Goal: Task Accomplishment & Management: Manage account settings

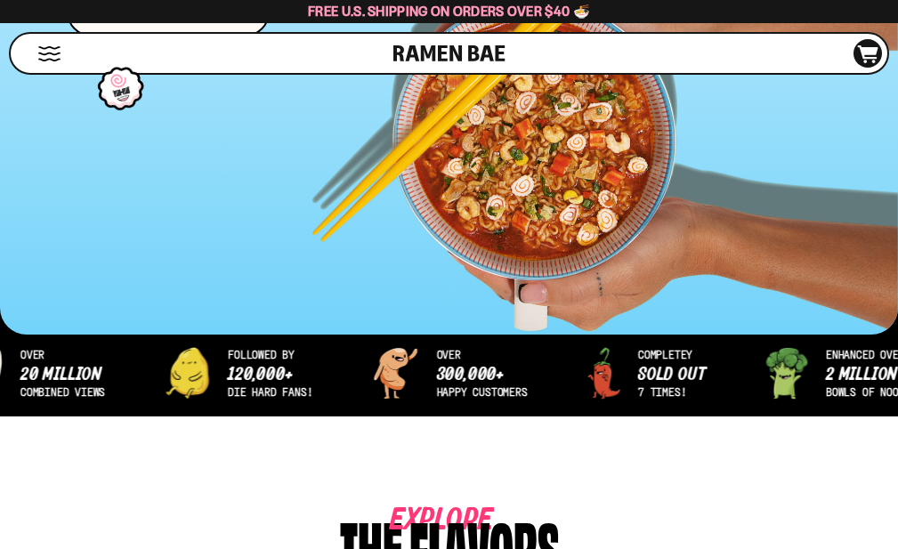
scroll to position [534, 0]
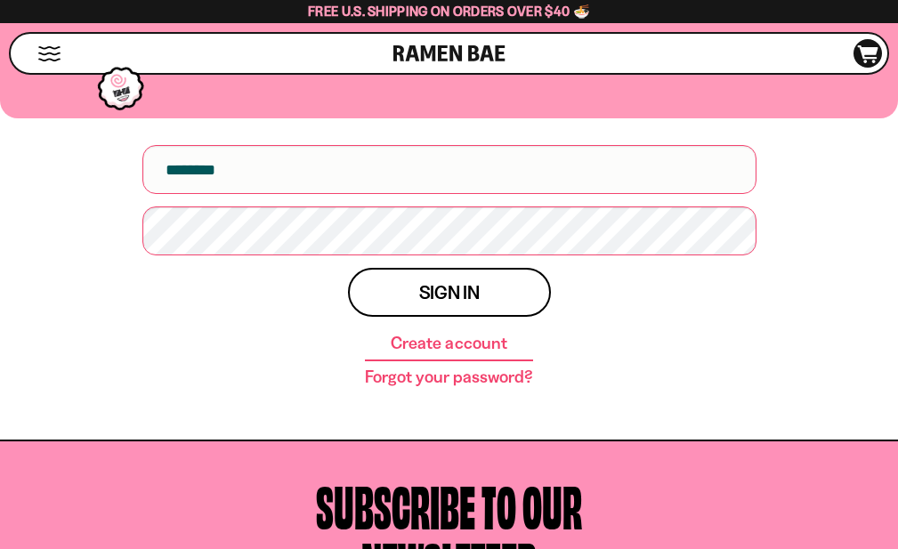
scroll to position [178, 0]
click at [244, 194] on input "email" at bounding box center [449, 169] width 614 height 49
click at [275, 194] on input "email" at bounding box center [449, 169] width 614 height 49
type input "**********"
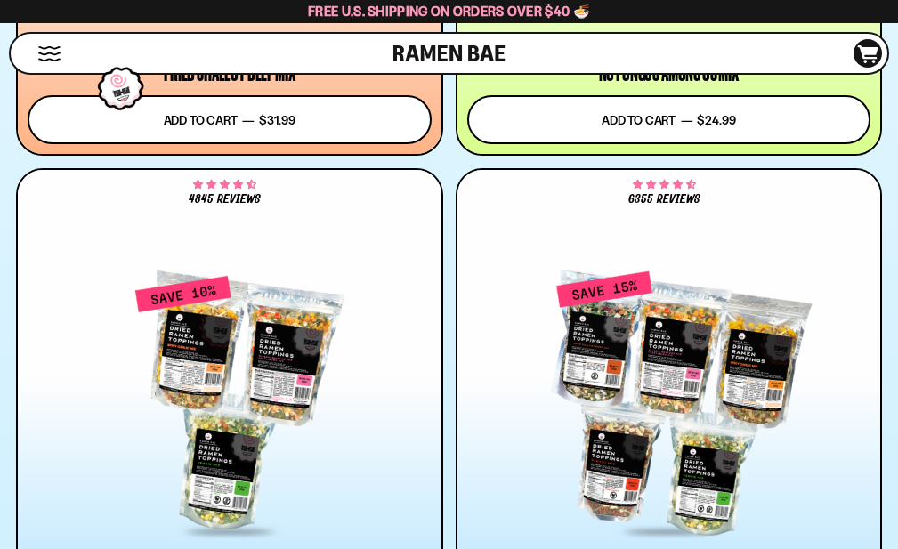
scroll to position [2633, 0]
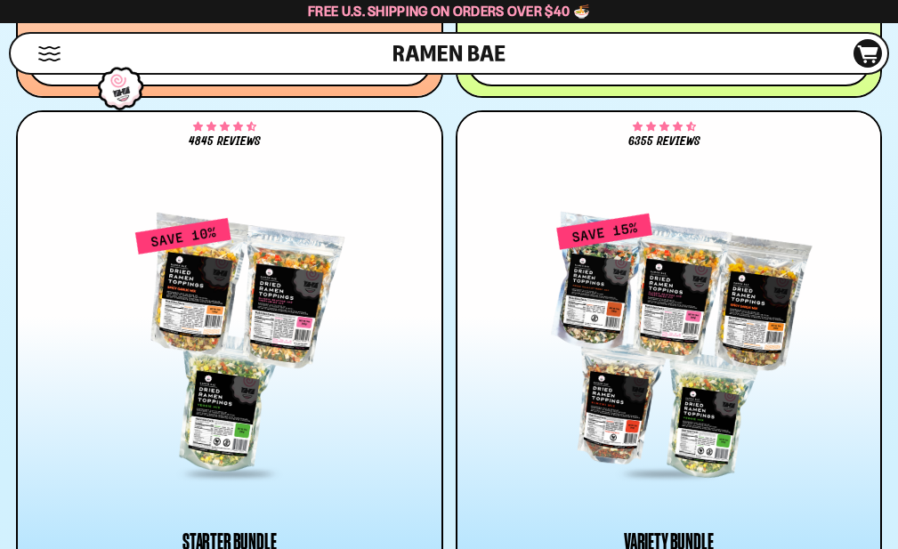
click at [0, 0] on link at bounding box center [0, 0] width 0 height 0
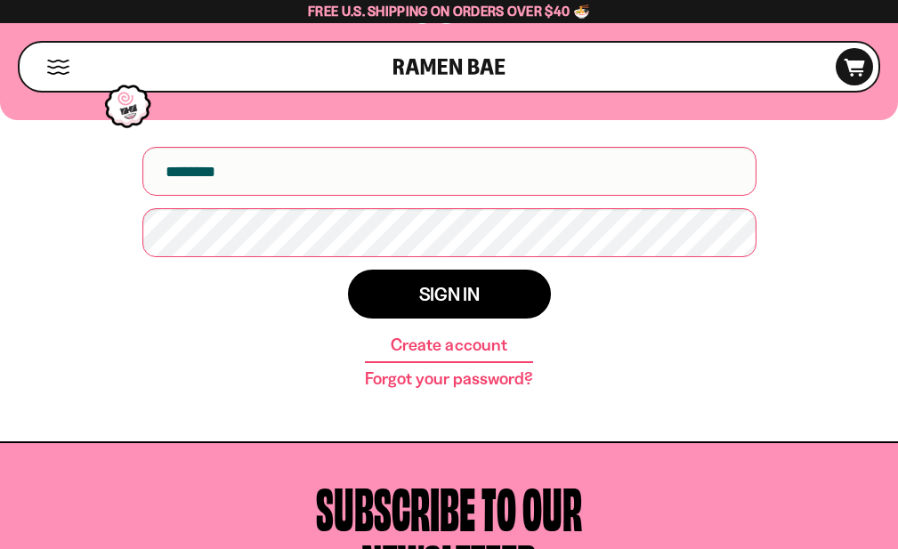
scroll to position [178, 0]
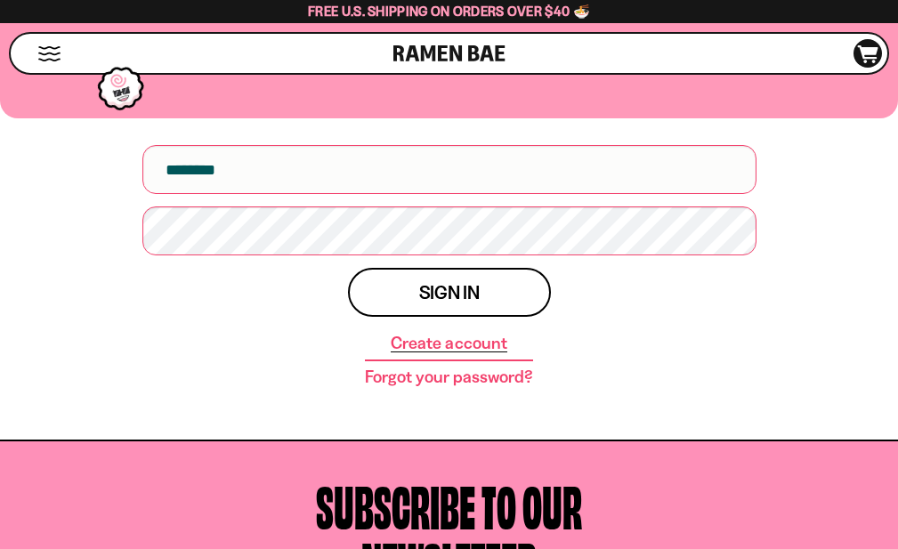
click at [443, 352] on link "Create account" at bounding box center [448, 343] width 116 height 18
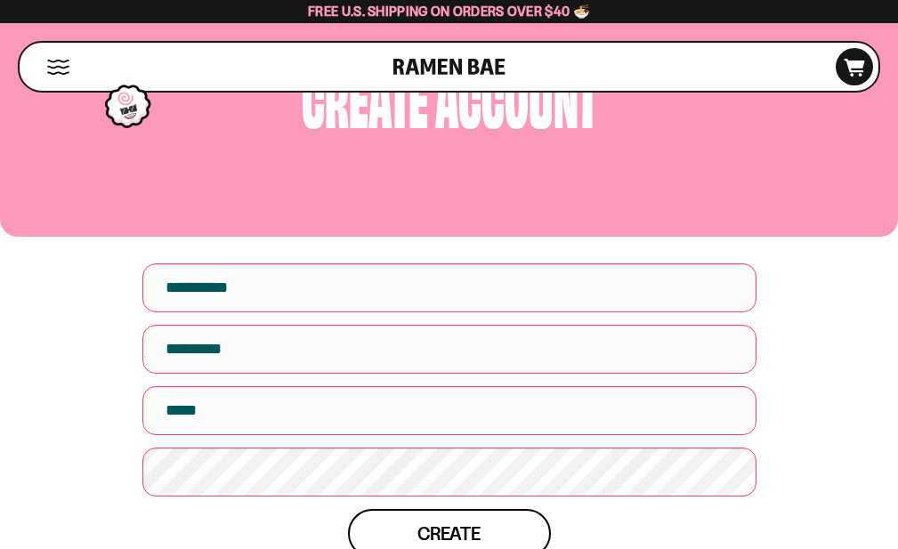
scroll to position [89, 0]
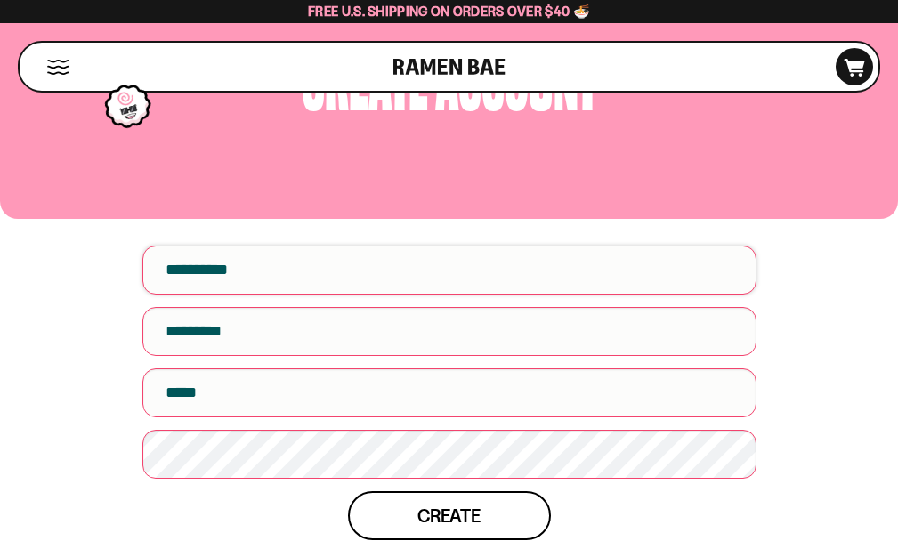
click at [246, 294] on input "First name" at bounding box center [449, 270] width 614 height 49
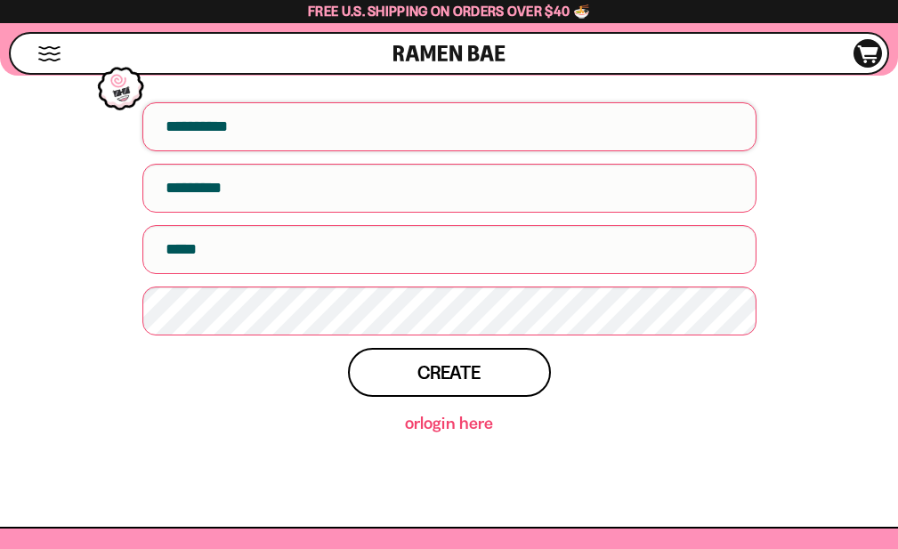
scroll to position [267, 0]
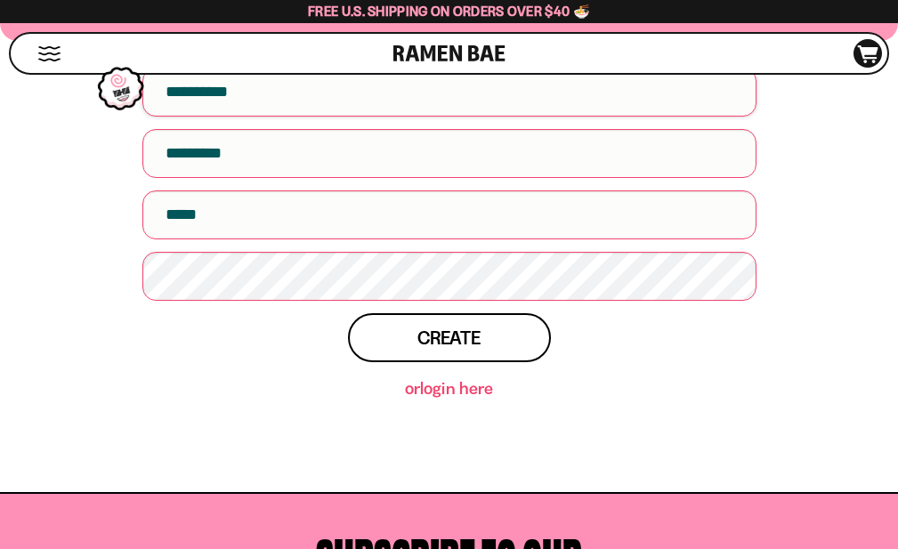
click at [250, 117] on input "First name" at bounding box center [449, 92] width 614 height 49
type input "******"
type input "**********"
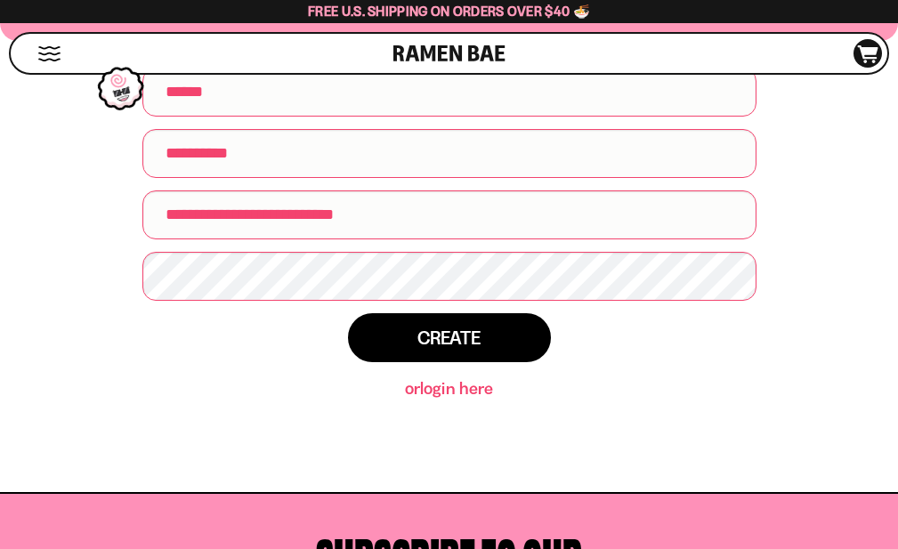
click at [429, 347] on span "Create" at bounding box center [448, 337] width 62 height 19
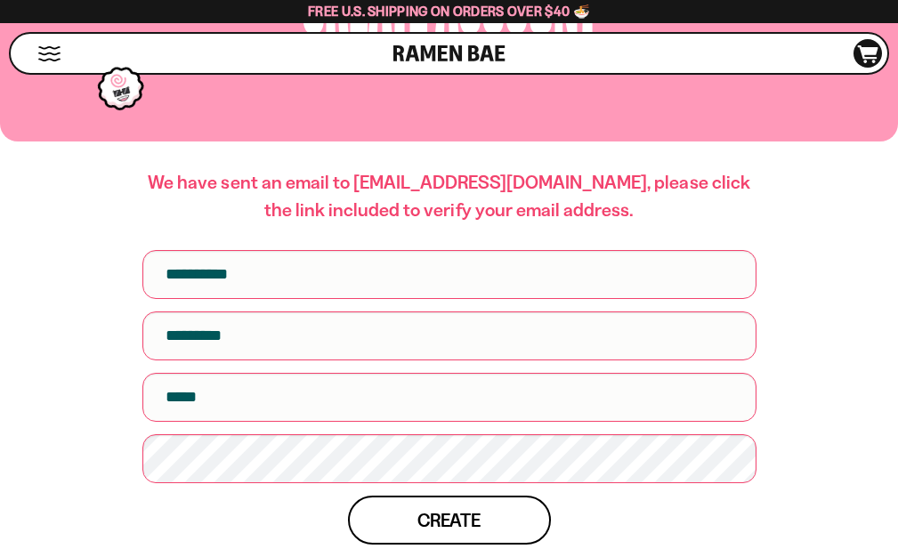
scroll to position [178, 0]
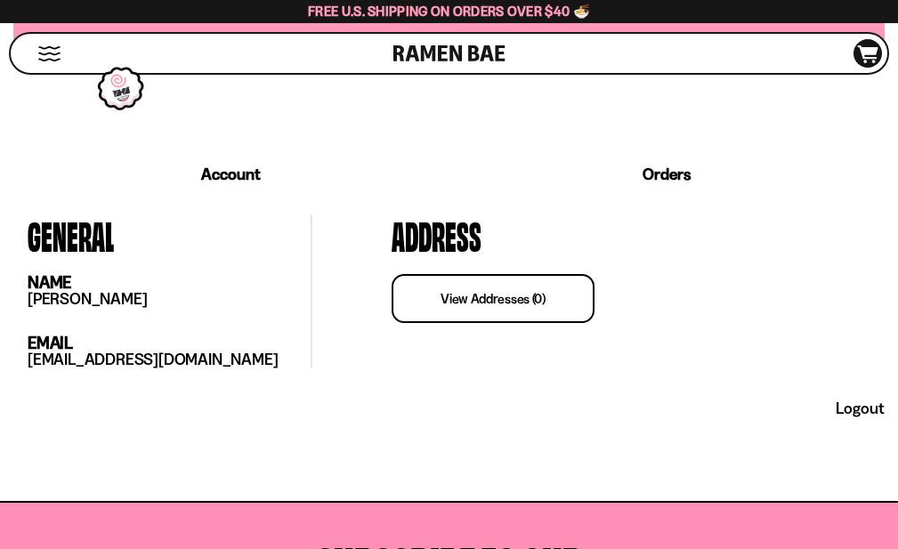
scroll to position [267, 0]
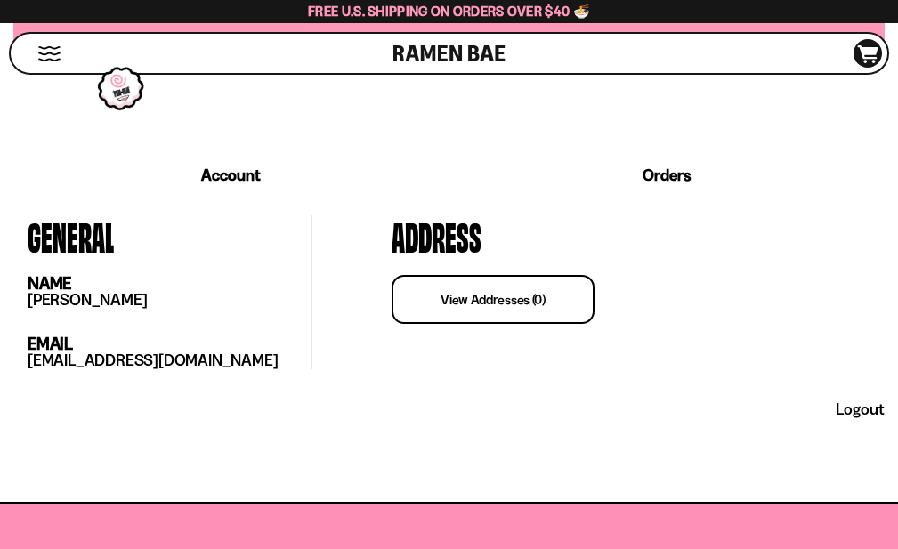
click at [496, 324] on link "view addresses (0)" at bounding box center [492, 299] width 203 height 49
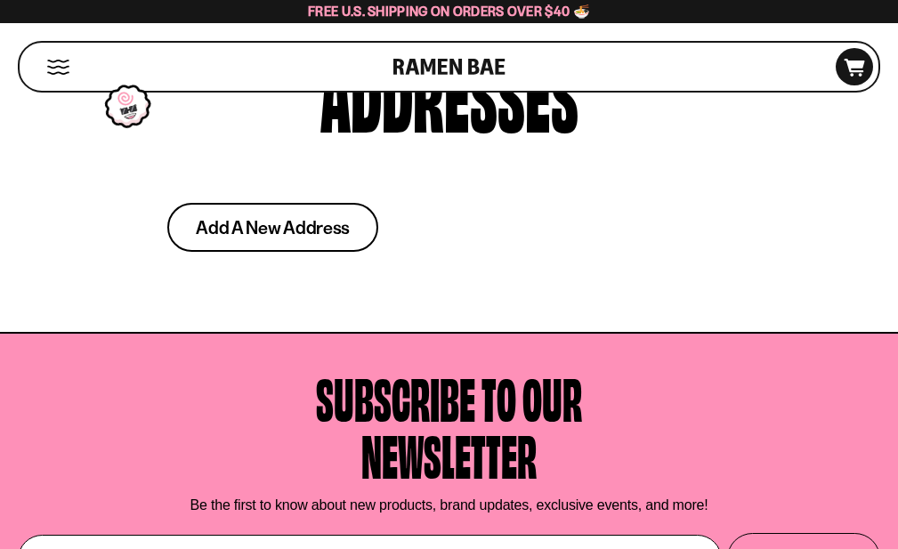
click at [291, 237] on span "Add a new address" at bounding box center [273, 227] width 154 height 19
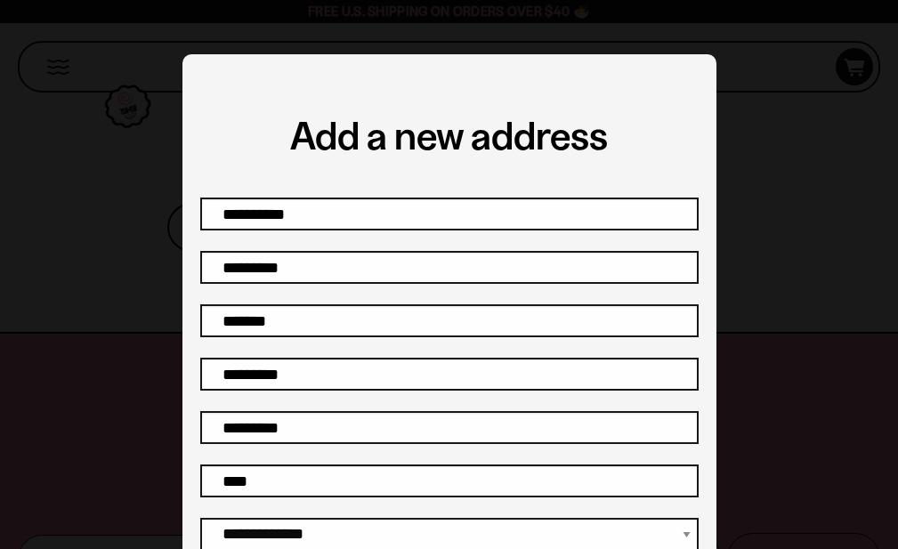
scroll to position [54, 0]
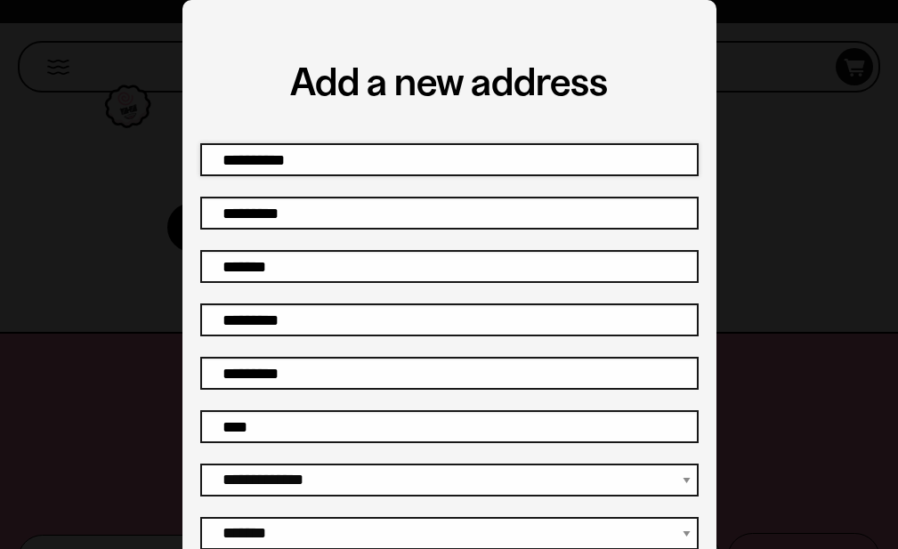
click at [313, 152] on input "First name" at bounding box center [449, 159] width 498 height 33
type input "******"
type input "**********"
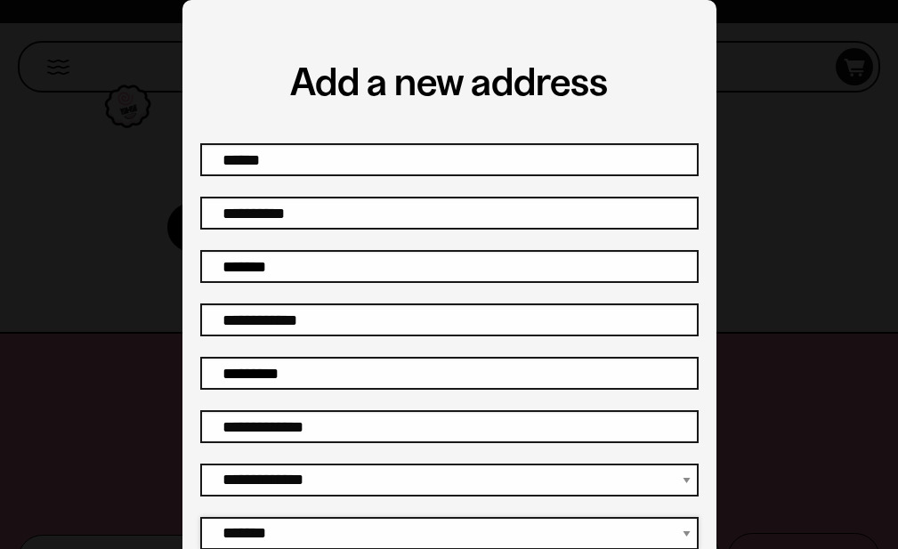
select select "**********"
type input "*****"
type input "**********"
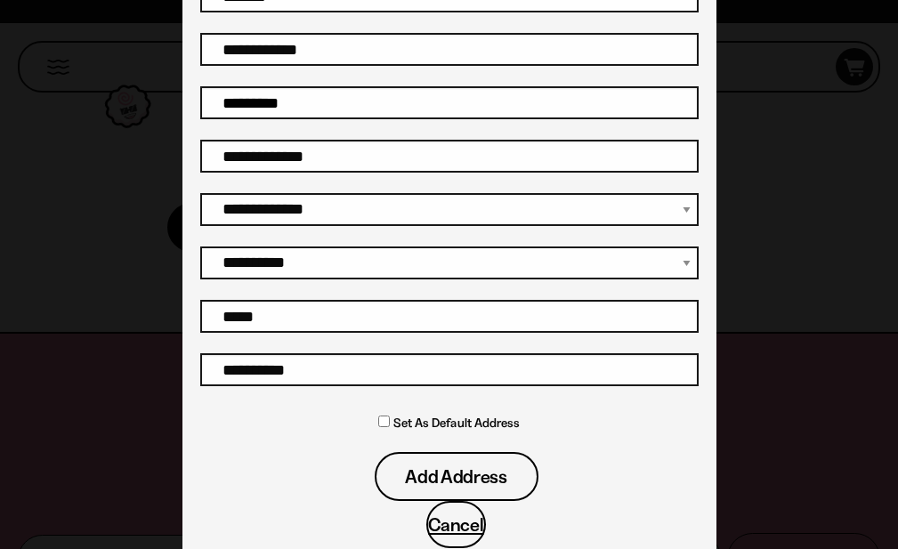
scroll to position [356, 0]
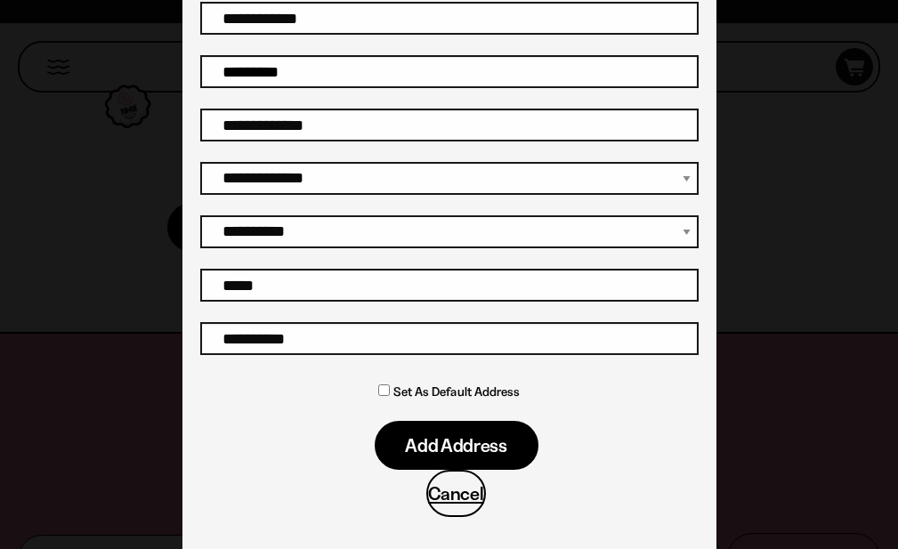
click at [443, 447] on span "Add address" at bounding box center [456, 445] width 102 height 19
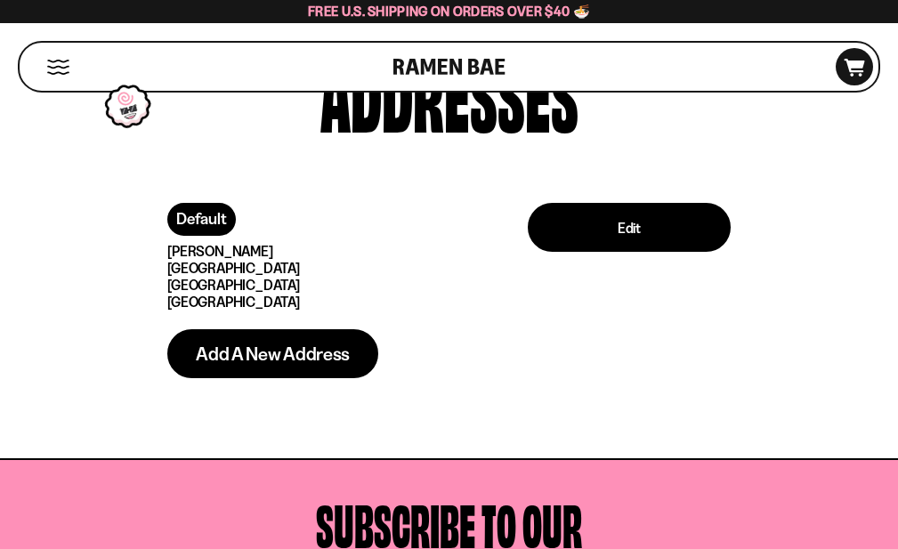
click at [68, 74] on button "Mobile Menu Trigger" at bounding box center [58, 67] width 24 height 15
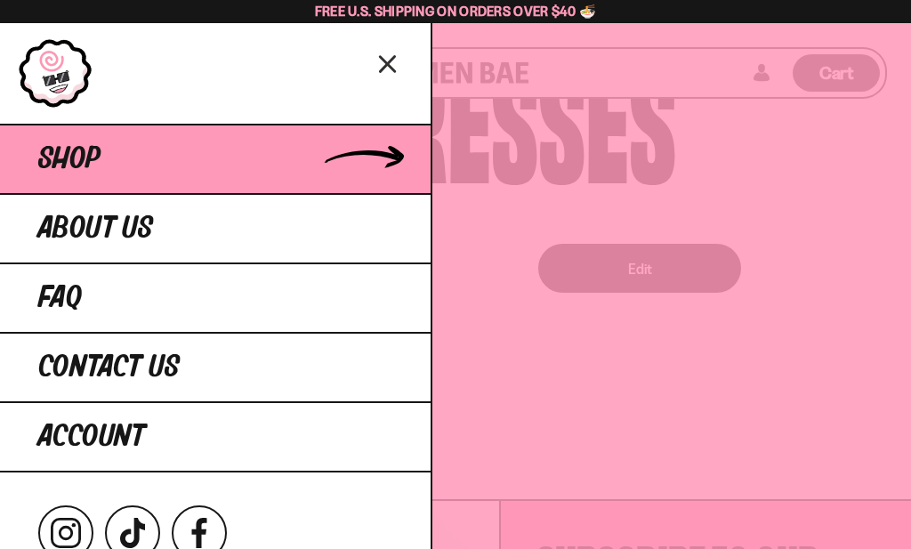
click at [74, 161] on span "Shop" at bounding box center [69, 159] width 62 height 32
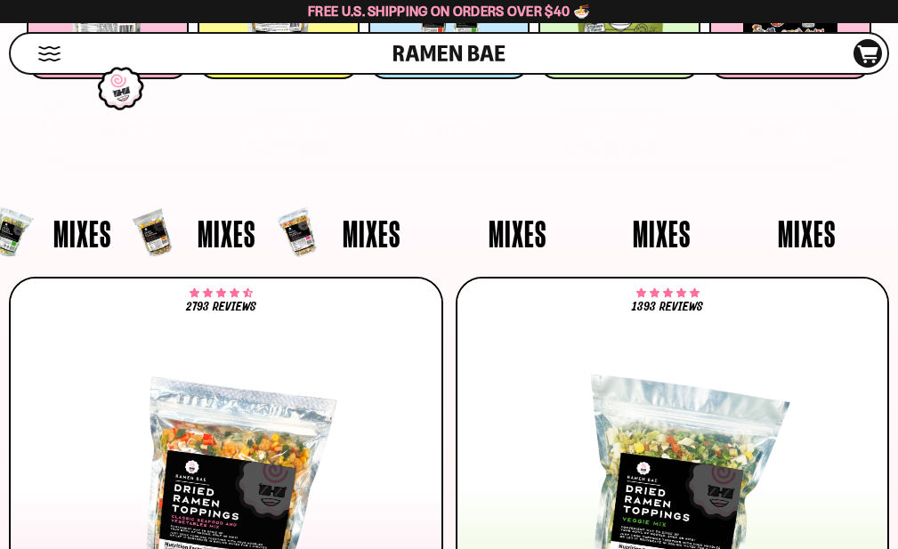
scroll to position [356, 0]
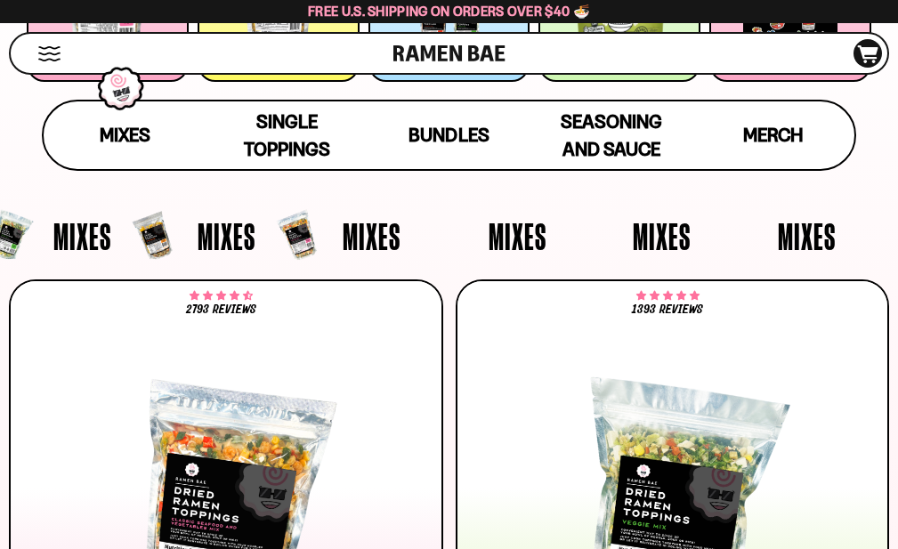
click at [54, 60] on button "Mobile Menu Trigger" at bounding box center [49, 53] width 24 height 15
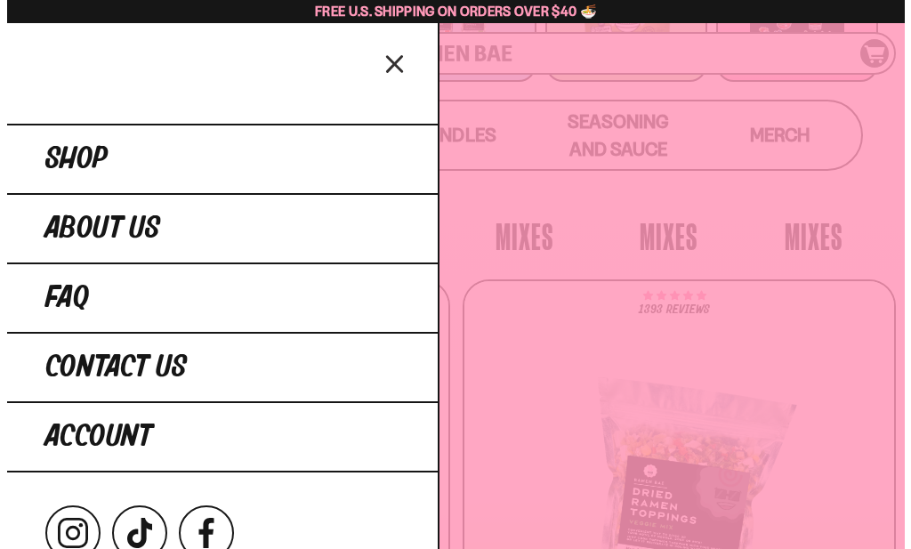
scroll to position [357, 0]
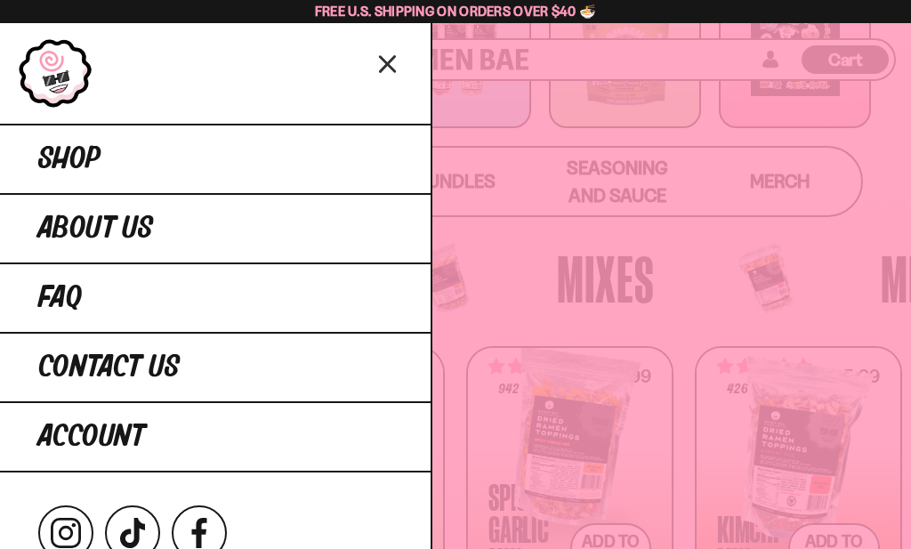
click at [581, 238] on div at bounding box center [455, 274] width 911 height 549
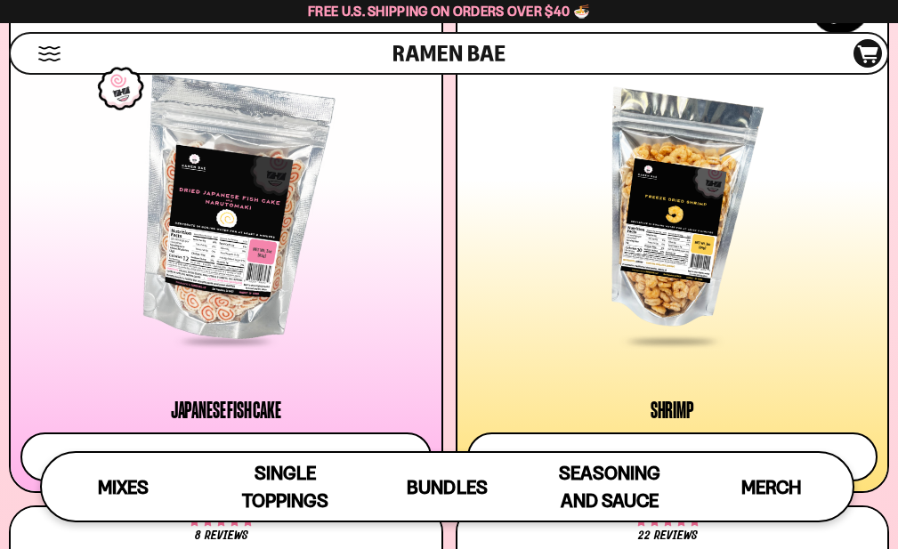
scroll to position [2337, 0]
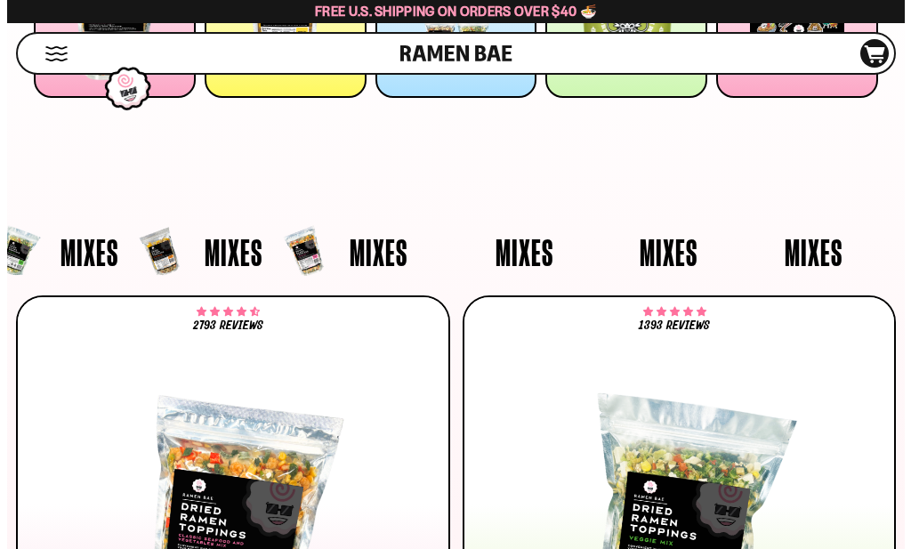
scroll to position [0, 0]
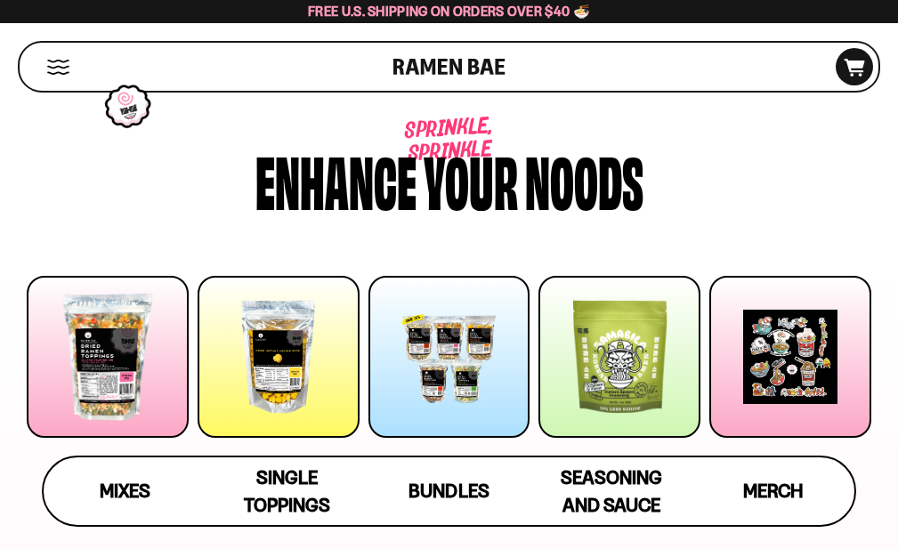
click at [55, 75] on button "Mobile Menu Trigger" at bounding box center [58, 67] width 24 height 15
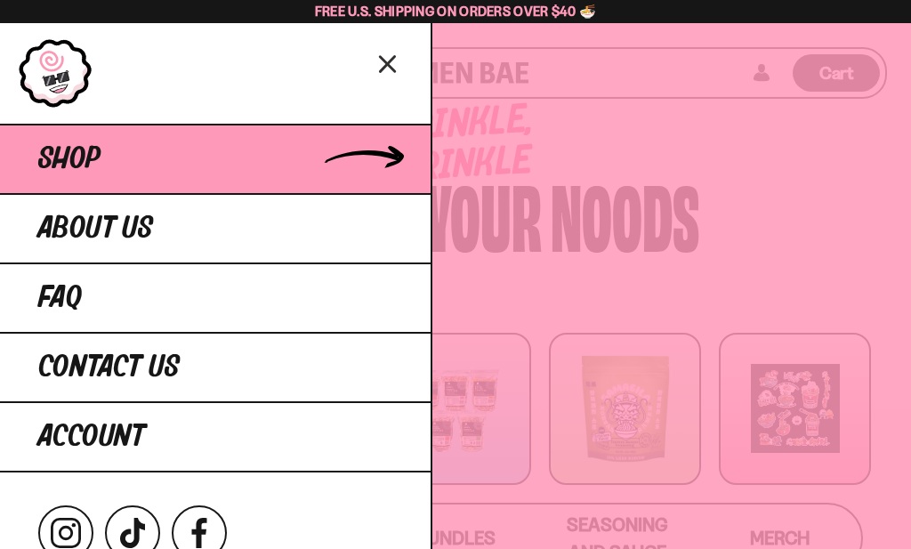
click at [82, 160] on span "Shop" at bounding box center [69, 159] width 62 height 32
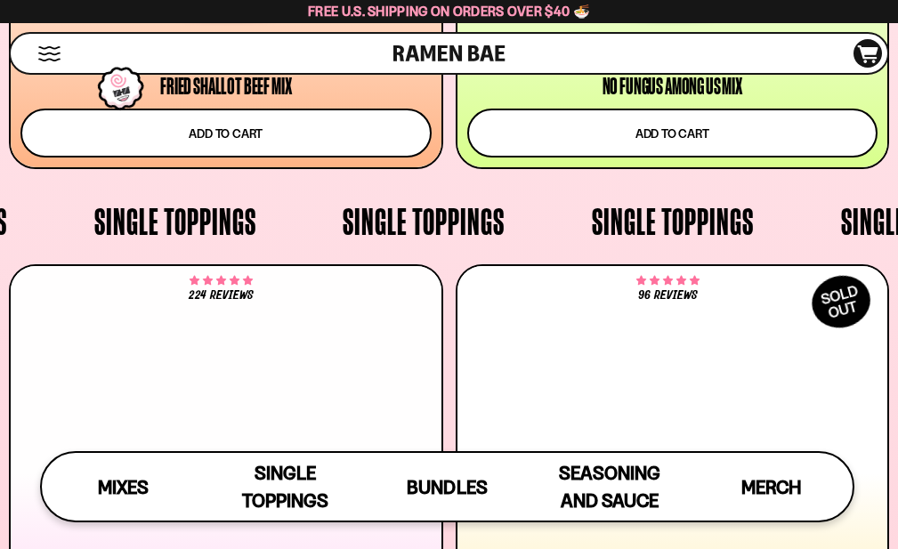
scroll to position [1985, 0]
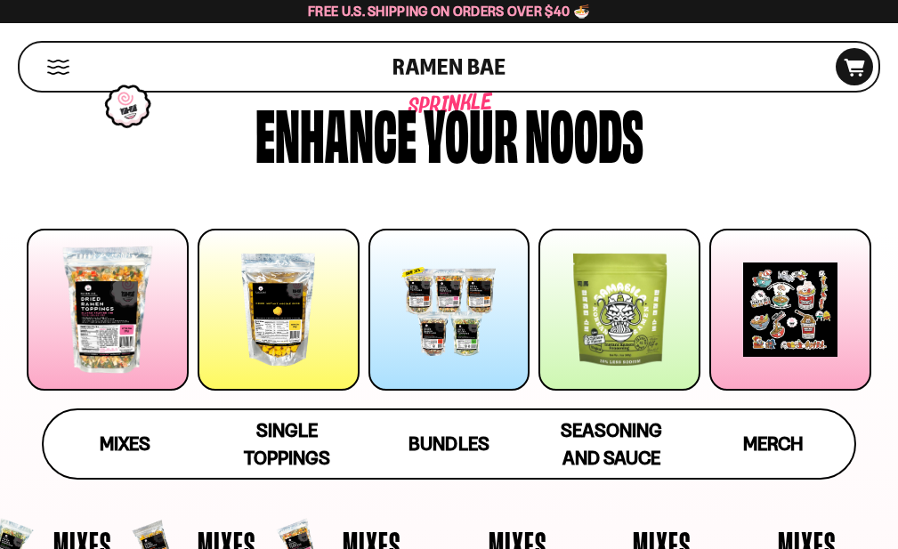
scroll to position [89, 0]
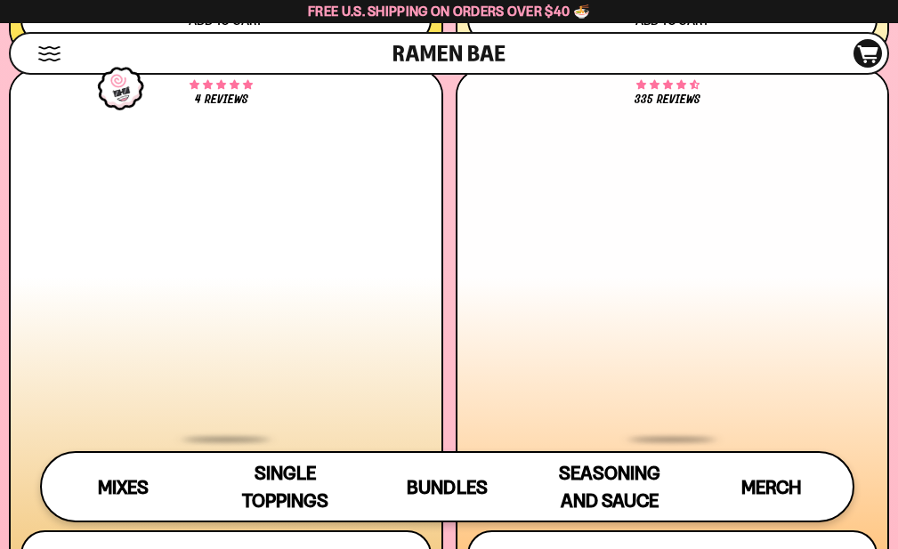
scroll to position [3477, 0]
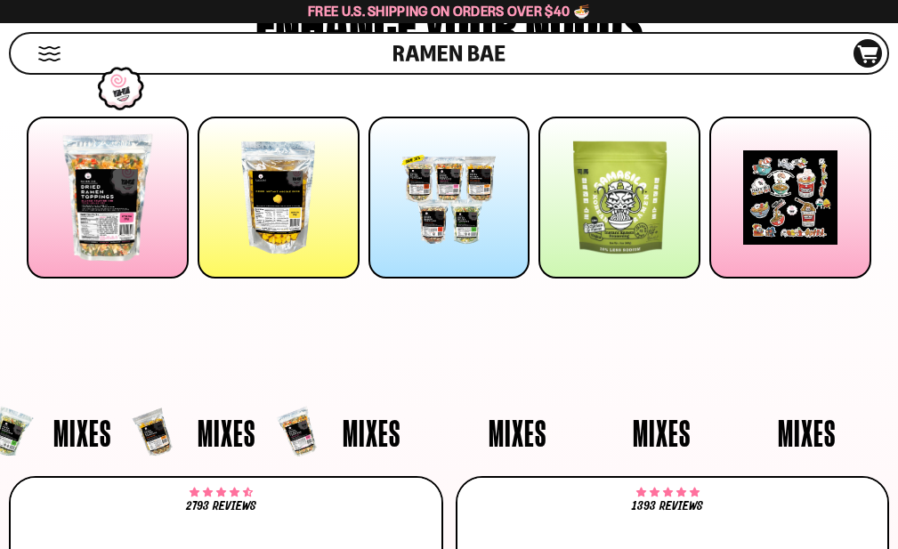
scroll to position [156, 0]
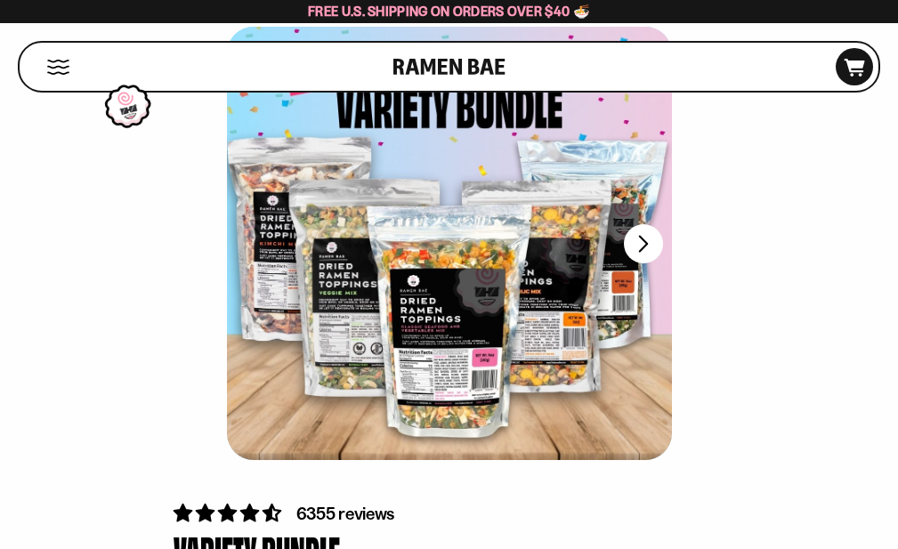
scroll to position [178, 0]
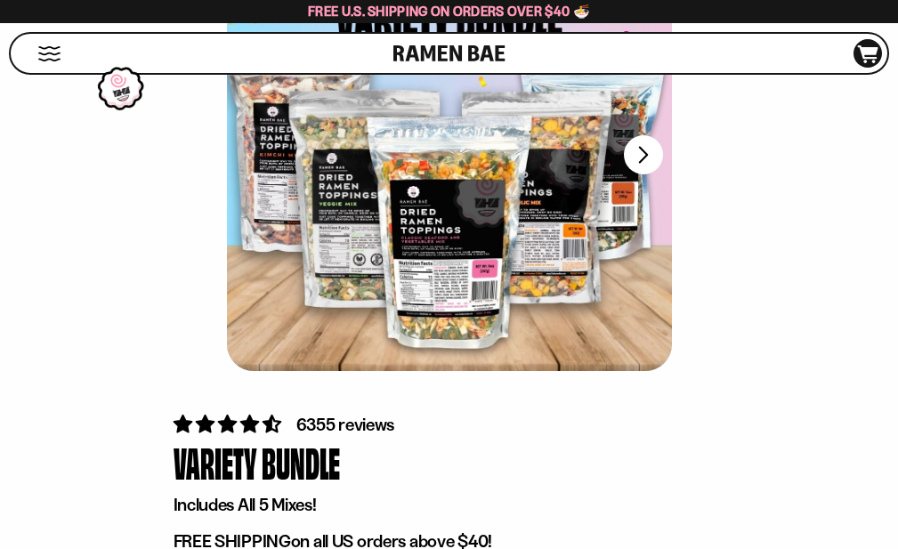
click at [227, 300] on div at bounding box center [449, 154] width 445 height 433
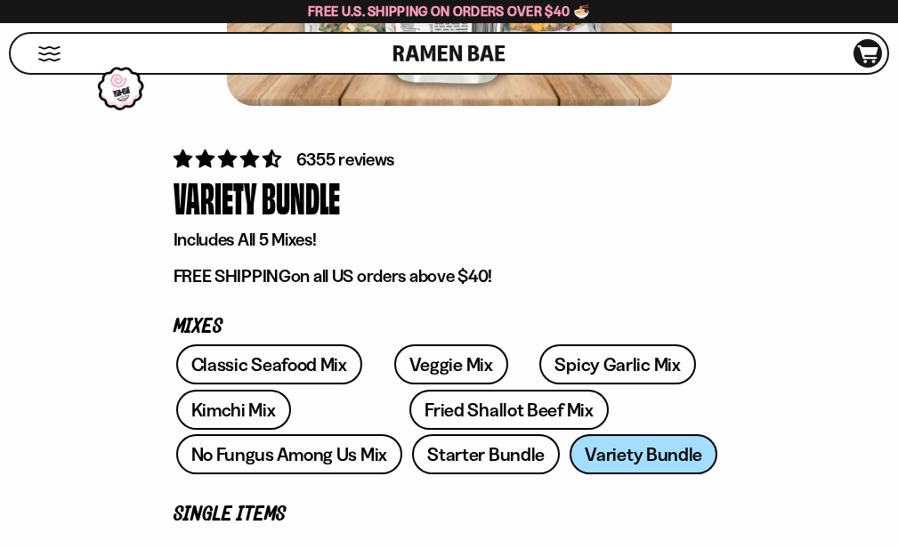
scroll to position [445, 0]
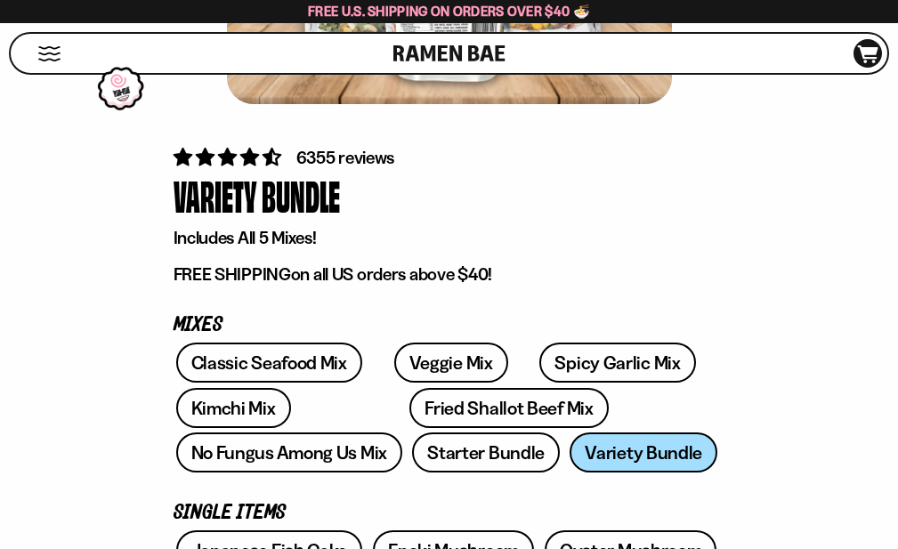
click at [0, 0] on div at bounding box center [0, 0] width 0 height 0
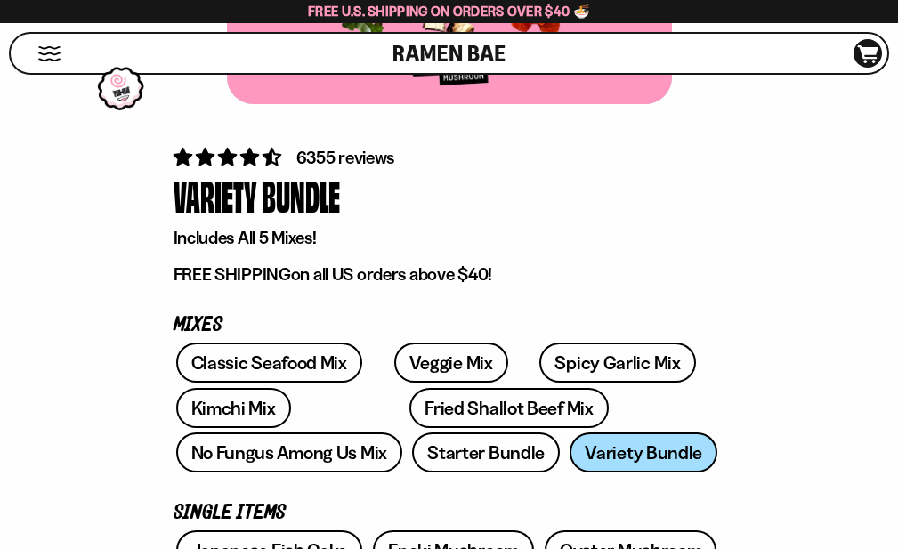
click at [0, 0] on div at bounding box center [0, 0] width 0 height 0
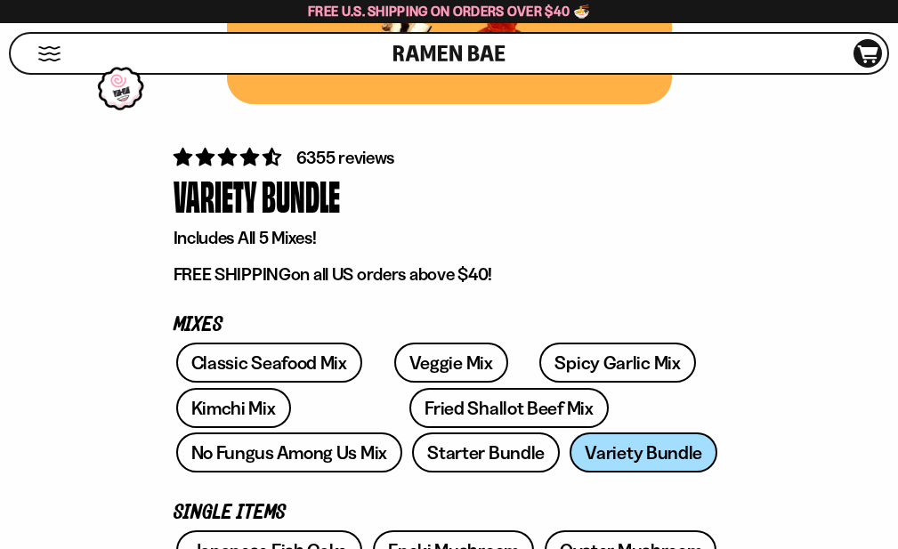
click at [0, 0] on div at bounding box center [0, 0] width 0 height 0
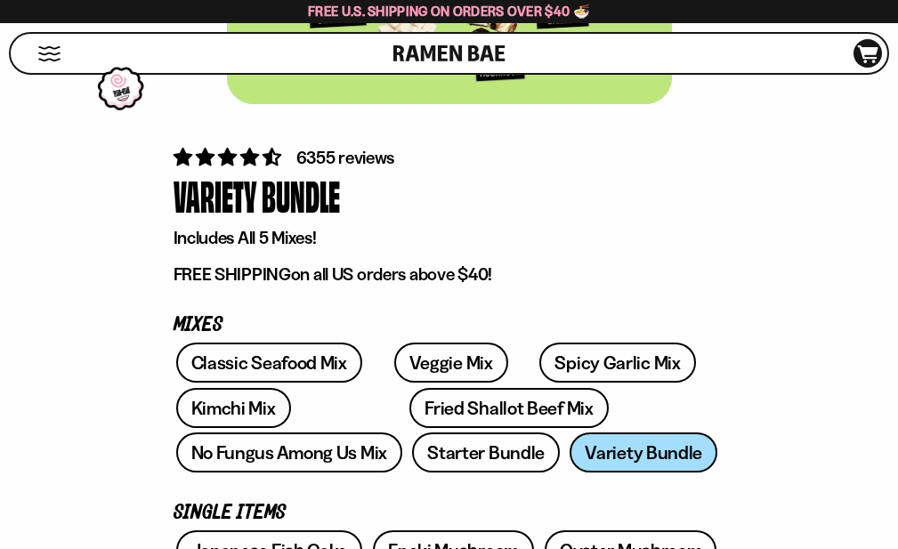
click at [0, 0] on div at bounding box center [0, 0] width 0 height 0
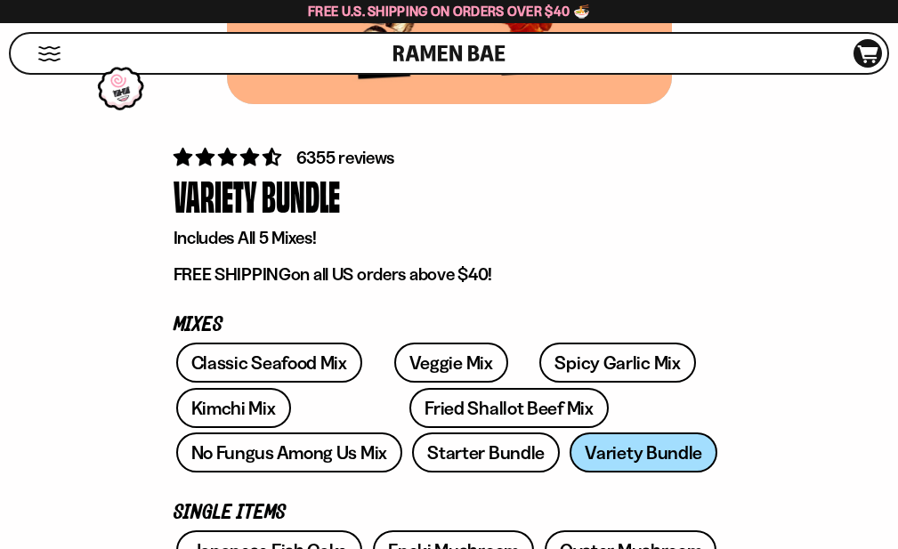
click at [0, 0] on div at bounding box center [0, 0] width 0 height 0
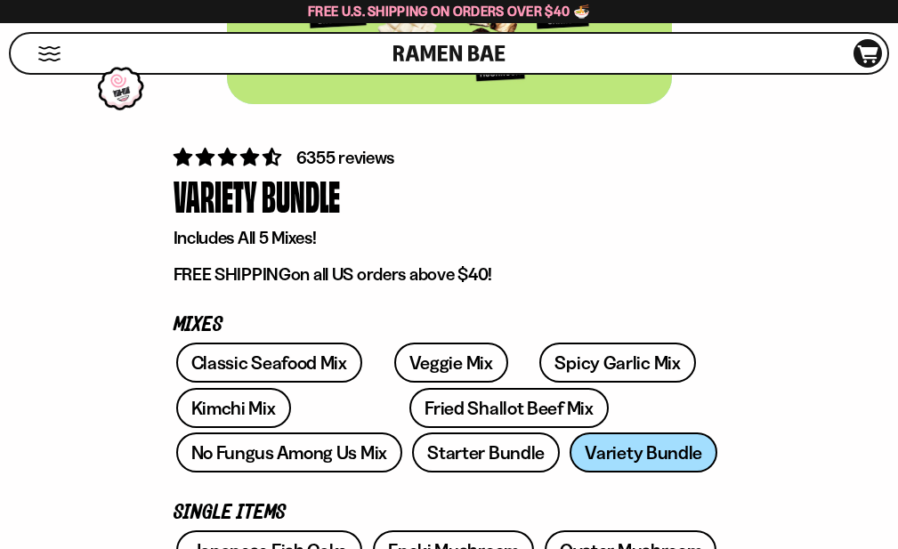
click at [0, 0] on div at bounding box center [0, 0] width 0 height 0
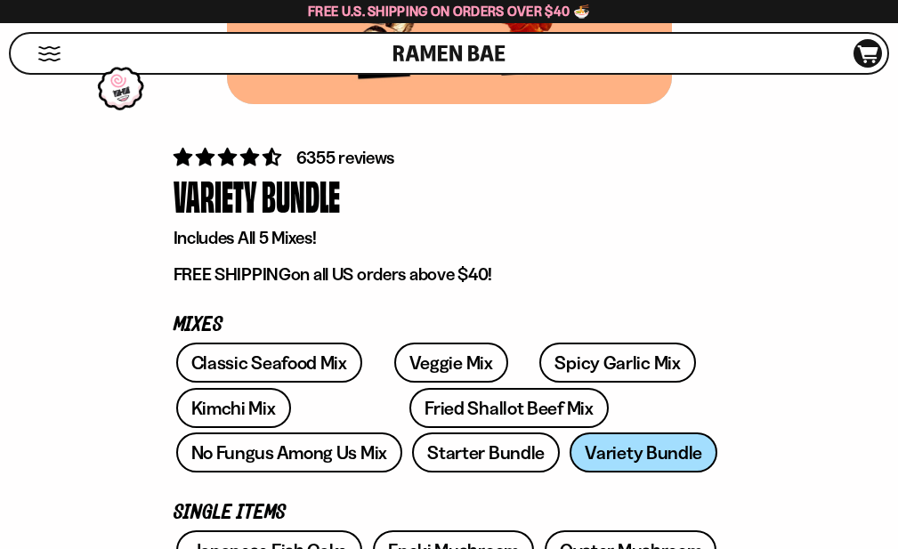
click at [0, 0] on div at bounding box center [0, 0] width 0 height 0
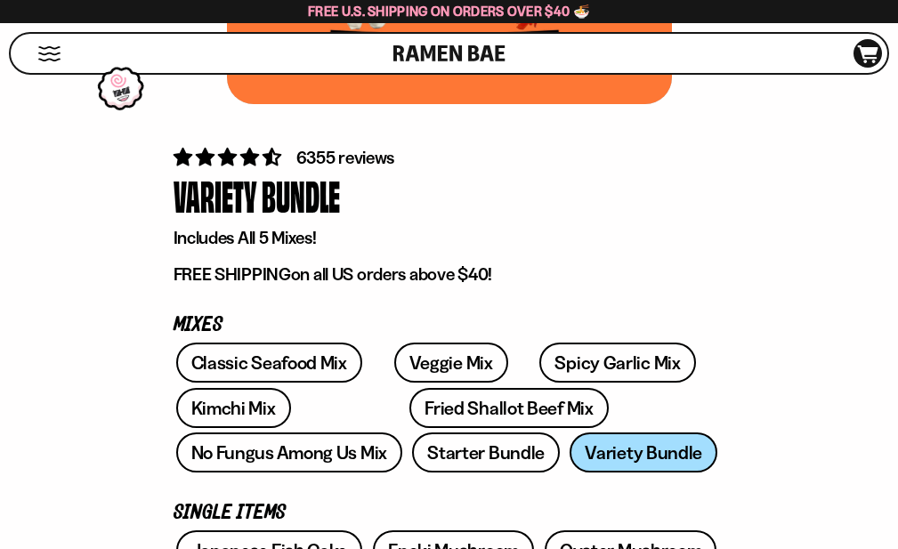
click at [0, 0] on div at bounding box center [0, 0] width 0 height 0
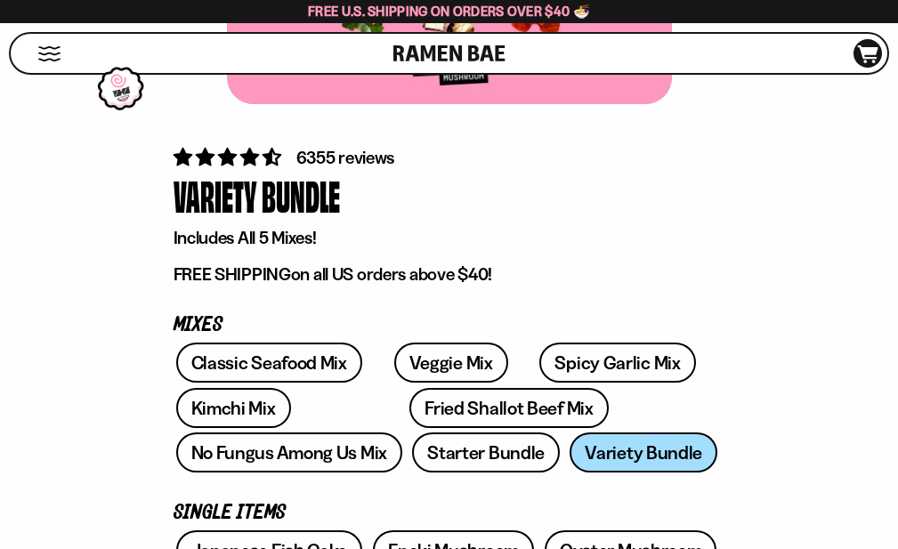
click at [0, 0] on div at bounding box center [0, 0] width 0 height 0
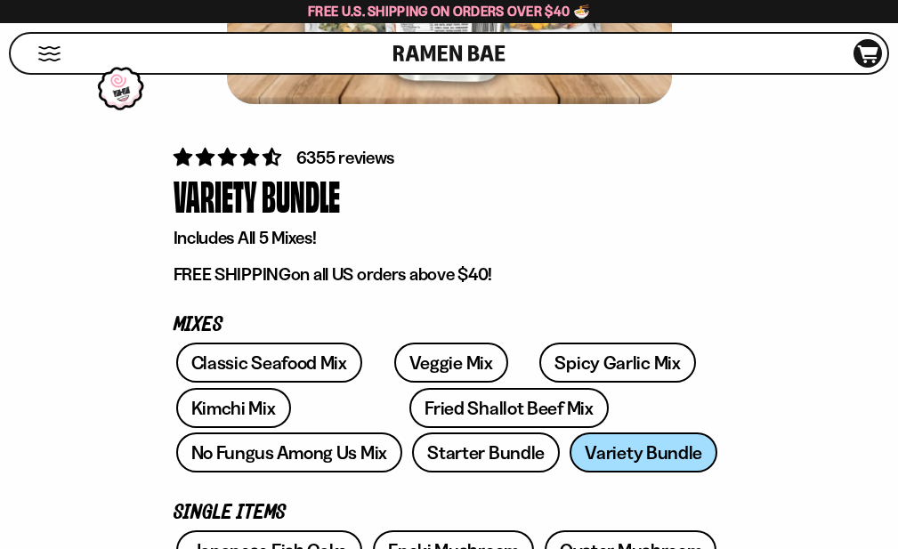
click at [0, 0] on div at bounding box center [0, 0] width 0 height 0
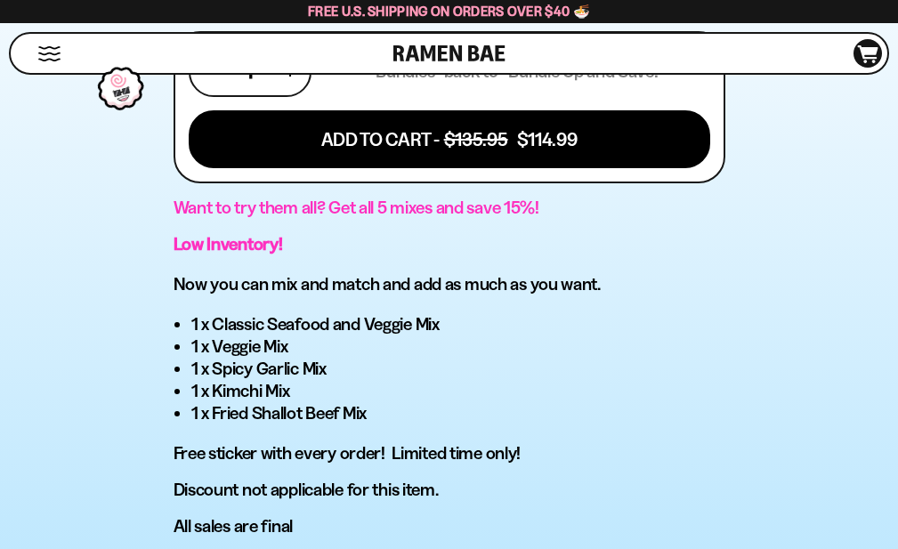
scroll to position [1156, 0]
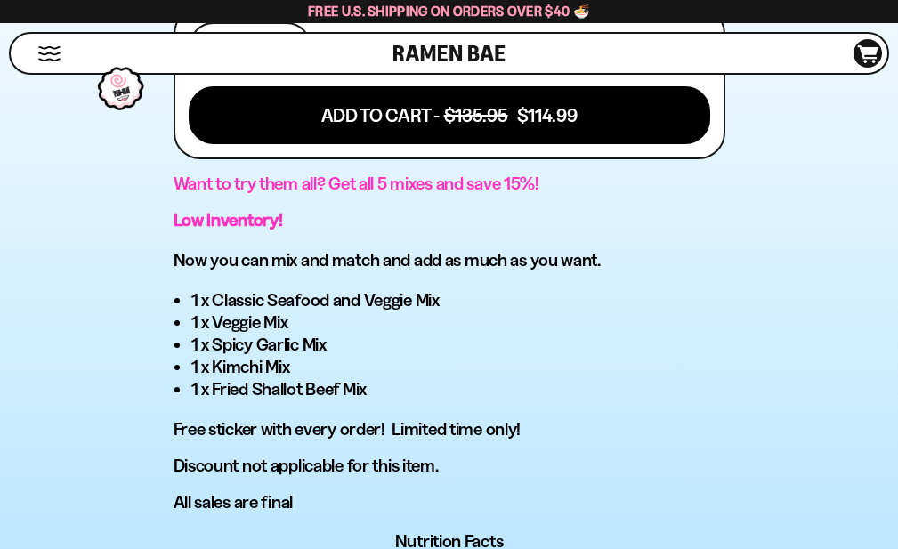
click at [0, 0] on div at bounding box center [0, 0] width 0 height 0
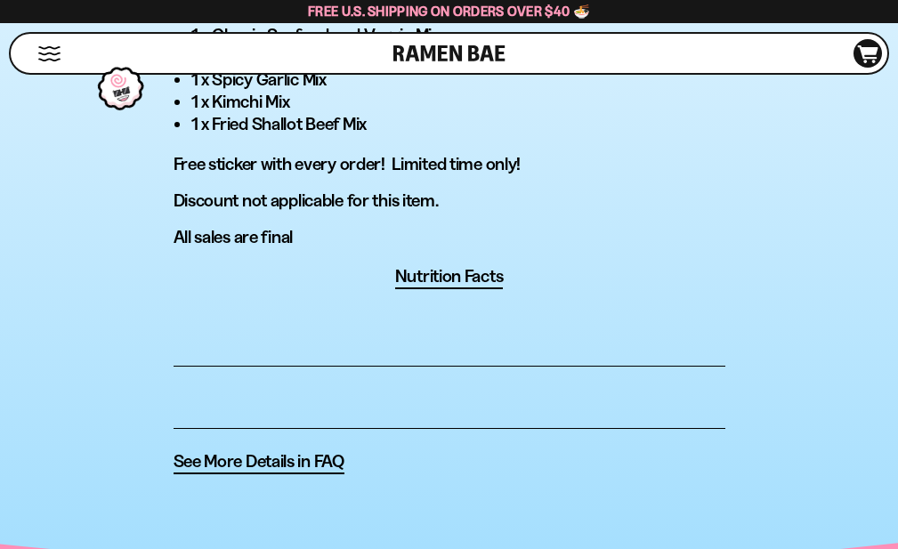
scroll to position [1423, 0]
